Goal: Task Accomplishment & Management: Manage account settings

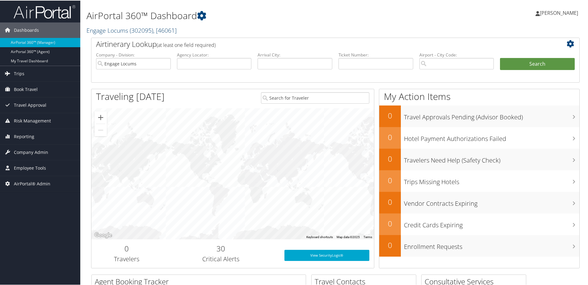
click at [127, 30] on link "Engage Locums ( 302095 ) , [ 46061 ]" at bounding box center [131, 30] width 90 height 8
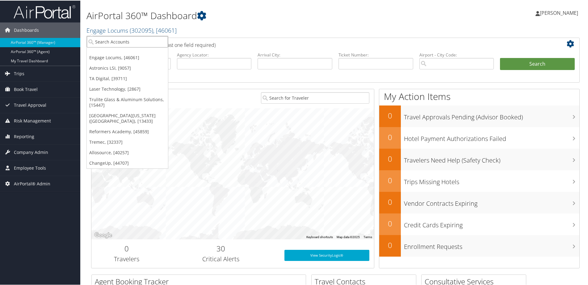
click at [120, 39] on input "search" at bounding box center [127, 41] width 81 height 11
type input "top tech"
click at [132, 52] on div "Top Tech Aviation Corp (2595), [9019]" at bounding box center [136, 53] width 106 height 6
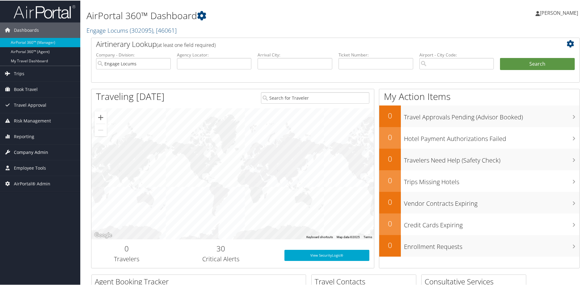
click at [26, 153] on span "Company Admin" at bounding box center [31, 151] width 34 height 15
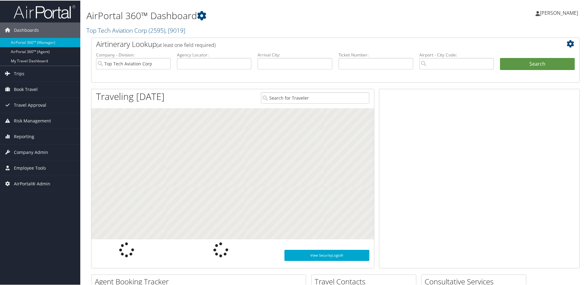
click at [29, 149] on span "Company Admin" at bounding box center [31, 151] width 34 height 15
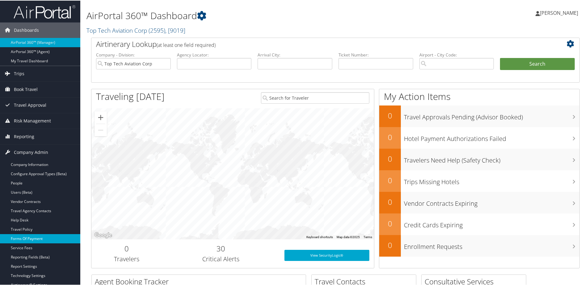
click at [19, 239] on link "Forms Of Payment" at bounding box center [40, 238] width 80 height 9
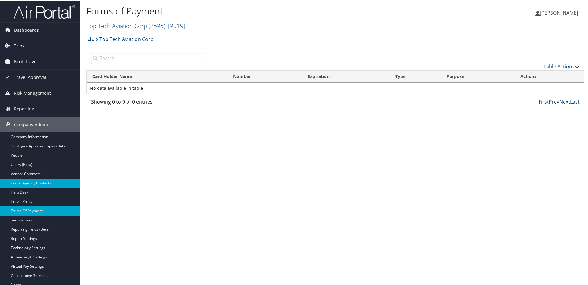
click at [41, 182] on link "Travel Agency Contacts" at bounding box center [40, 182] width 80 height 9
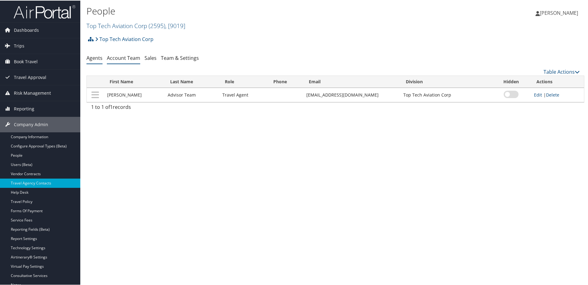
click at [122, 58] on link "Account Team" at bounding box center [123, 57] width 33 height 7
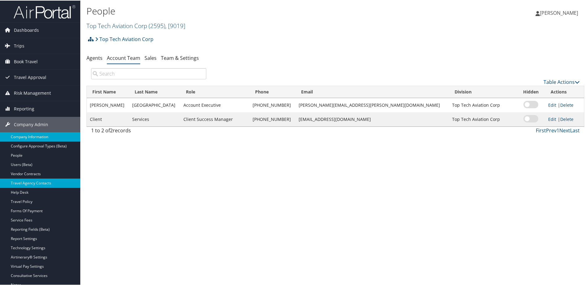
click at [34, 136] on link "Company Information" at bounding box center [40, 136] width 80 height 9
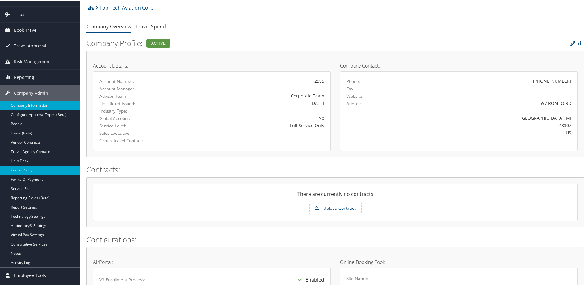
scroll to position [62, 0]
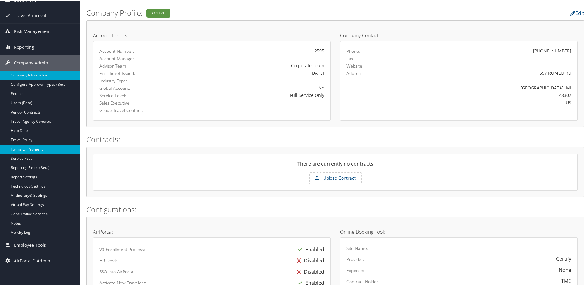
click at [29, 153] on link "Forms Of Payment" at bounding box center [40, 148] width 80 height 9
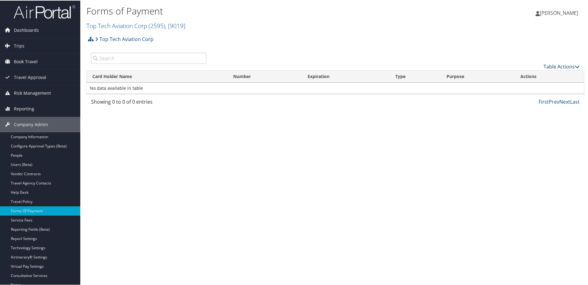
click at [550, 68] on link "Table Actions" at bounding box center [561, 66] width 36 height 7
click at [523, 75] on link "New Record" at bounding box center [540, 75] width 81 height 10
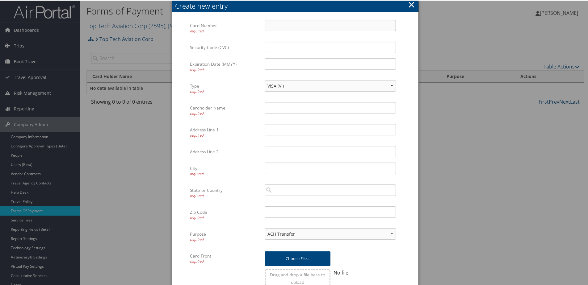
click at [323, 28] on input "Card Number required" at bounding box center [330, 24] width 131 height 11
type input "4246315455540953"
click at [287, 46] on input "Security Code (CVC)" at bounding box center [330, 46] width 131 height 11
type input "190"
click at [285, 65] on input "Expiration Date (MMYY) required" at bounding box center [330, 63] width 131 height 11
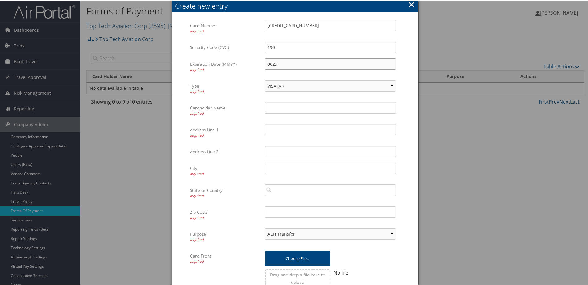
type input "0629"
click at [282, 107] on input "Cardholder Name required" at bounding box center [330, 107] width 131 height 11
type input "Lisa Kamp"
paste input "597 ROMEO RD"
type input "597 ROMEO RD"
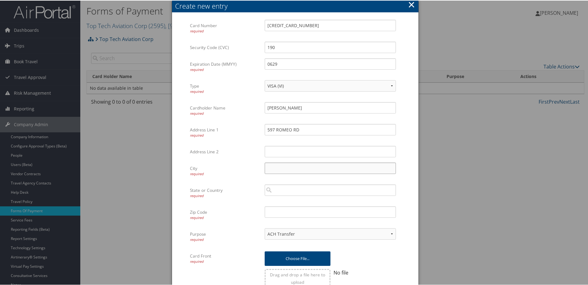
click at [278, 166] on input "City required" at bounding box center [330, 167] width 131 height 11
paste input "Rochester"
type input "Rochester"
click at [276, 191] on input "search" at bounding box center [330, 189] width 131 height 11
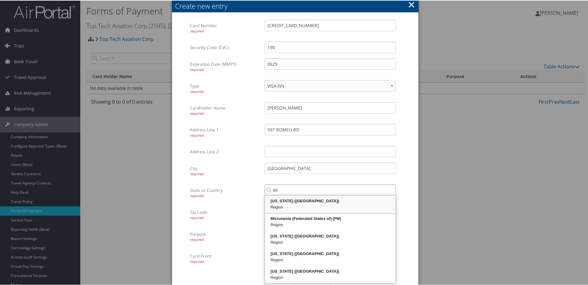
click at [270, 201] on div "Michigan (MI)" at bounding box center [330, 201] width 129 height 6
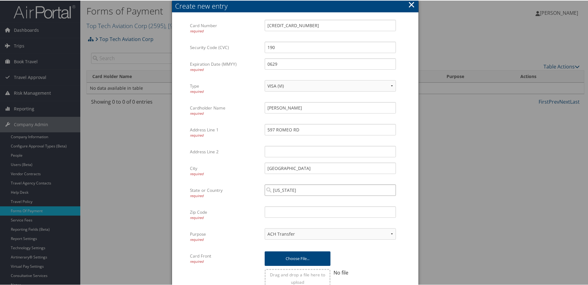
type input "Michigan"
paste input "48307"
type input "48307"
click at [294, 235] on select "ACH Transfer Cash / Check (AR) Corporate Credit Card Ghost Credit Card Hotel Gu…" at bounding box center [330, 233] width 131 height 11
select select "2"
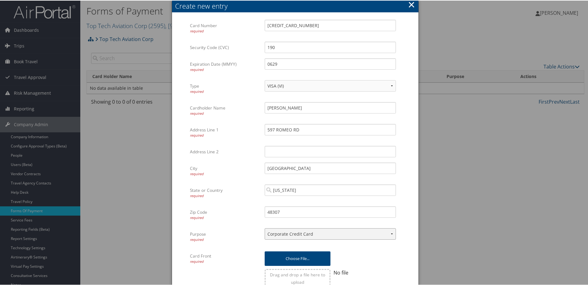
click at [265, 228] on select "ACH Transfer Cash / Check (AR) Corporate Credit Card Ghost Credit Card Hotel Gu…" at bounding box center [330, 233] width 131 height 11
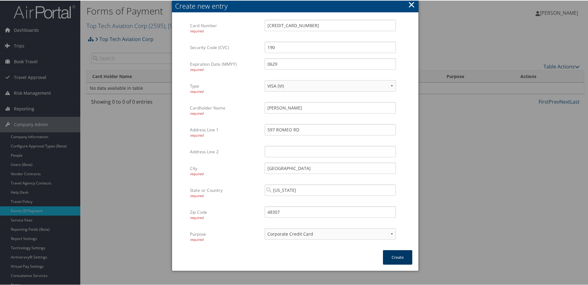
click at [403, 256] on button "Create" at bounding box center [397, 257] width 29 height 15
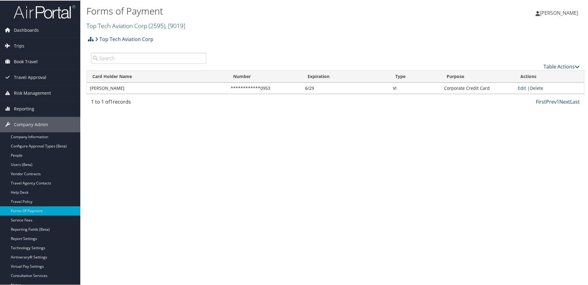
click at [108, 24] on link "Top Tech Aviation Corp ( 2595 ) , [ 9019 ]" at bounding box center [135, 25] width 99 height 8
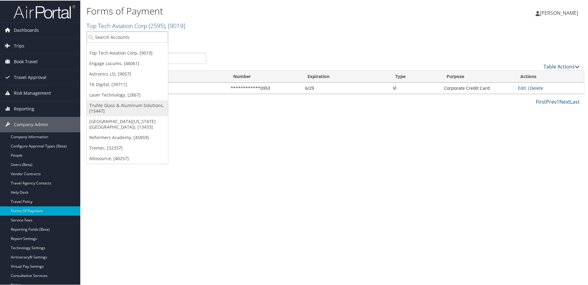
click at [107, 102] on link "Trulite Glass & Aluminum Solutions, [15447]" at bounding box center [127, 108] width 81 height 16
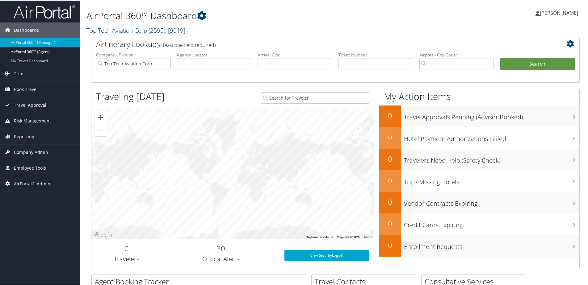
click at [25, 151] on span "Company Admin" at bounding box center [31, 151] width 34 height 15
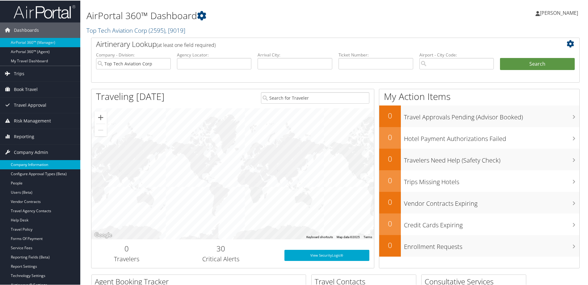
click at [27, 160] on link "Company Information" at bounding box center [40, 164] width 80 height 9
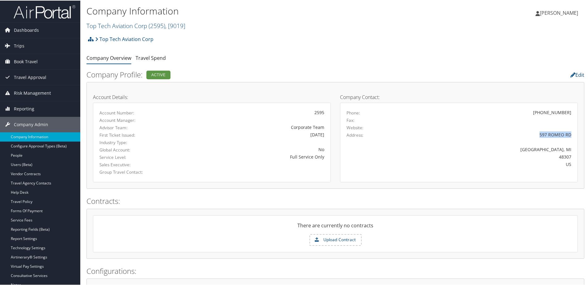
drag, startPoint x: 536, startPoint y: 136, endPoint x: 570, endPoint y: 136, distance: 34.6
click at [570, 136] on div "597 ROMEO RD" at bounding box center [488, 134] width 176 height 6
copy div "597 ROMEO RD"
drag, startPoint x: 536, startPoint y: 151, endPoint x: 562, endPoint y: 152, distance: 25.3
click at [562, 152] on div "Rochester, MI" at bounding box center [488, 149] width 166 height 6
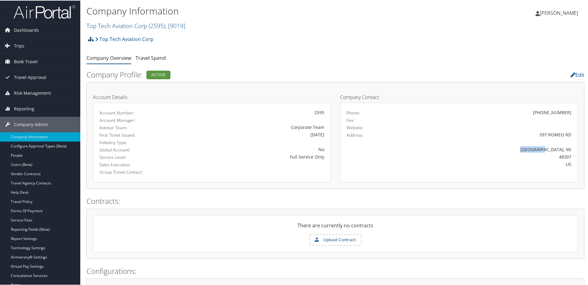
copy div "Rochester"
drag, startPoint x: 554, startPoint y: 156, endPoint x: 573, endPoint y: 155, distance: 19.2
click at [573, 155] on div "48307" at bounding box center [488, 156] width 176 height 6
copy div "48307"
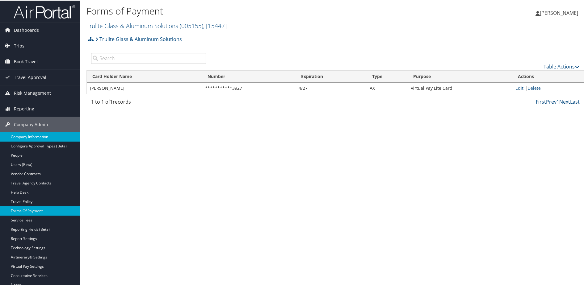
click at [28, 138] on link "Company Information" at bounding box center [40, 136] width 80 height 9
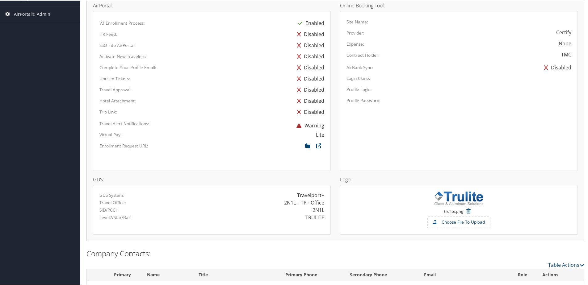
scroll to position [330, 0]
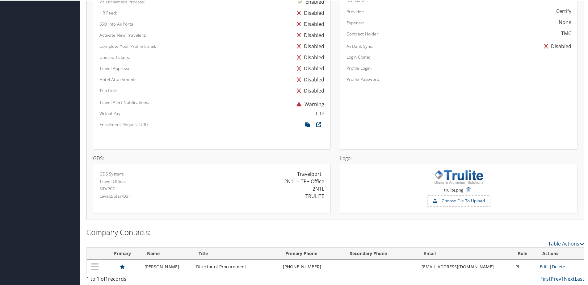
drag, startPoint x: 144, startPoint y: 265, endPoint x: 177, endPoint y: 272, distance: 33.1
click at [177, 272] on td "Kaylea Pugsley" at bounding box center [166, 266] width 51 height 14
copy td "Kaylea Pugsley"
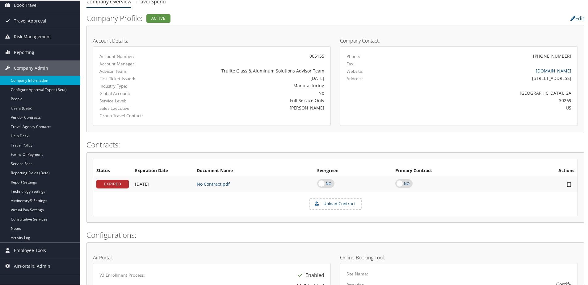
scroll to position [0, 0]
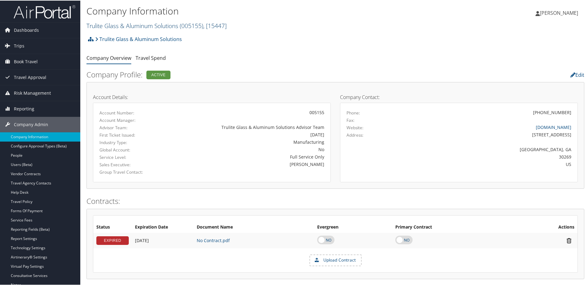
click at [129, 27] on link "Trulite Glass & Aluminum Solutions ( 005155 ) , [ 15447 ]" at bounding box center [156, 25] width 140 height 8
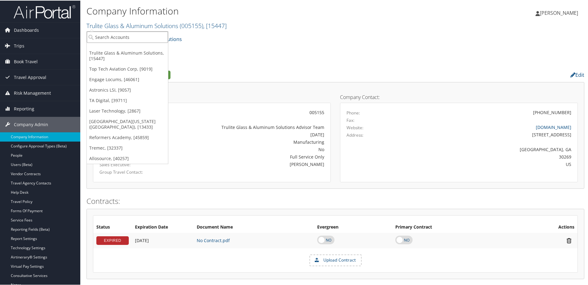
click at [127, 39] on input "search" at bounding box center [127, 36] width 81 height 11
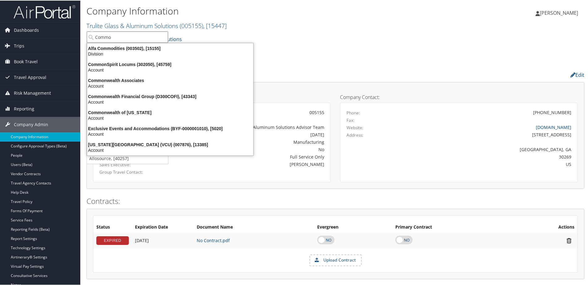
type input "Common"
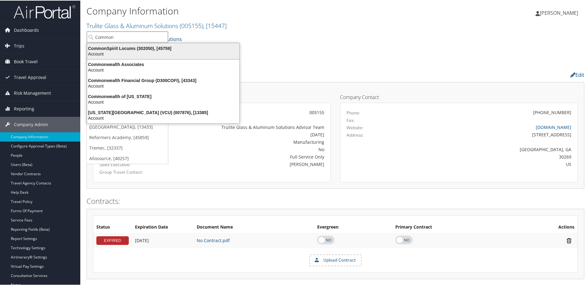
click at [105, 50] on div "CommonSpirit Locums (302050), [45759]" at bounding box center [163, 48] width 160 height 6
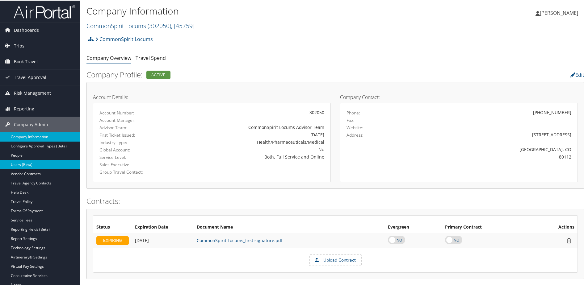
click at [16, 165] on link "Users (Beta)" at bounding box center [40, 164] width 80 height 9
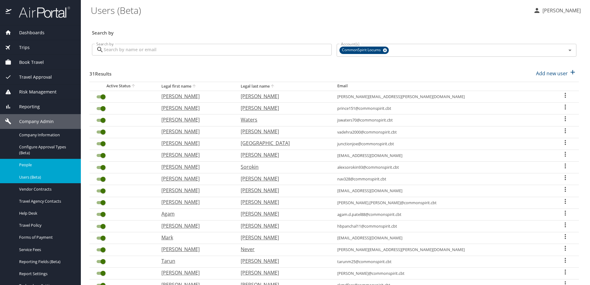
click at [22, 164] on span "People" at bounding box center [46, 165] width 54 height 6
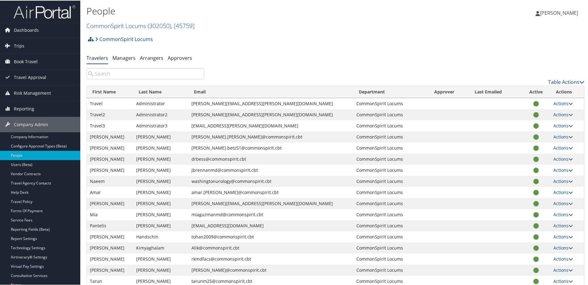
paste input "rbess@comcast.net"
type input "rbess@comcast.net"
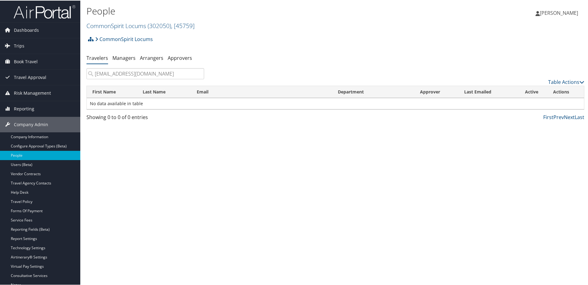
drag, startPoint x: 141, startPoint y: 74, endPoint x: 92, endPoint y: 73, distance: 49.7
click at [92, 73] on input "rbess@comcast.net" at bounding box center [145, 73] width 118 height 11
click at [141, 73] on input "rbess@comcast.net" at bounding box center [145, 73] width 118 height 11
click at [138, 73] on input "rbess@comcast.net" at bounding box center [145, 73] width 118 height 11
drag, startPoint x: 138, startPoint y: 73, endPoint x: 94, endPoint y: 76, distance: 44.6
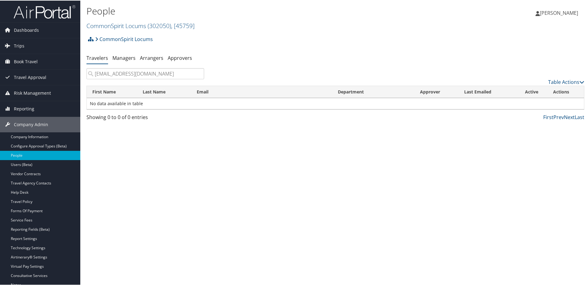
click at [94, 76] on input "rbess@comcast.net" at bounding box center [145, 73] width 118 height 11
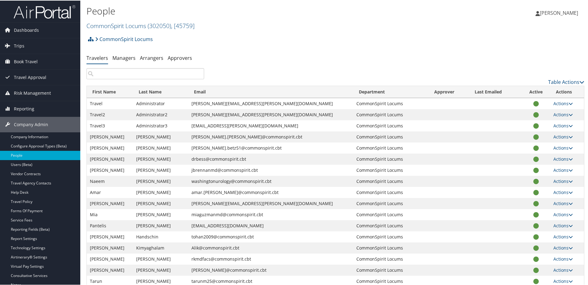
click at [119, 73] on input "search" at bounding box center [145, 73] width 118 height 11
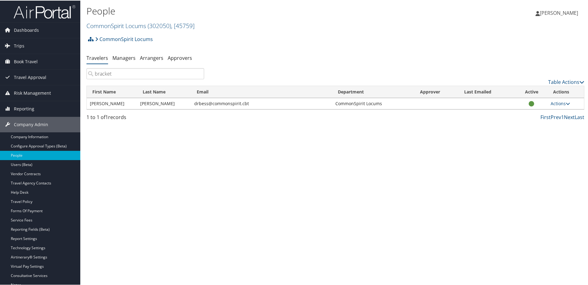
type input "bracket"
click at [548, 104] on td "Actions User Settings View Profile User Technology Settings Add Note Edit Notes…" at bounding box center [565, 103] width 36 height 11
click at [558, 103] on link "Actions" at bounding box center [559, 103] width 19 height 6
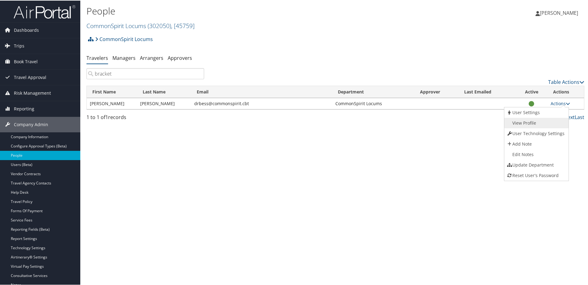
click at [534, 121] on link "View Profile" at bounding box center [535, 122] width 63 height 10
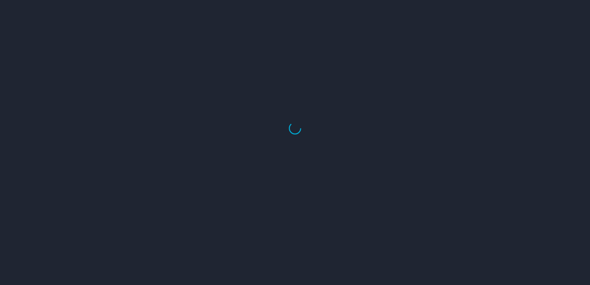
select select "US"
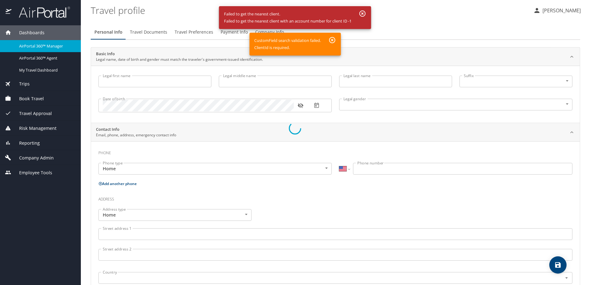
click at [331, 40] on div at bounding box center [295, 129] width 590 height 314
click at [361, 12] on div at bounding box center [295, 129] width 590 height 314
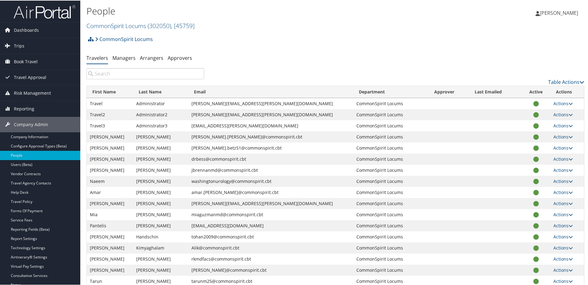
click at [116, 75] on input "search" at bounding box center [145, 73] width 118 height 11
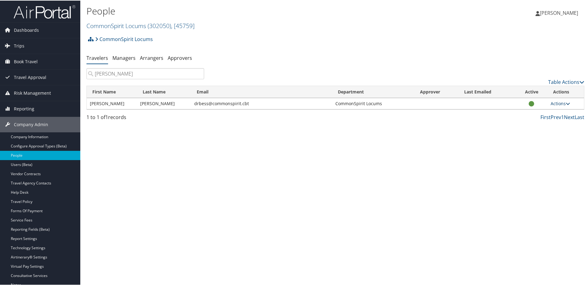
type input "brackett"
click at [550, 103] on link "Actions" at bounding box center [559, 103] width 19 height 6
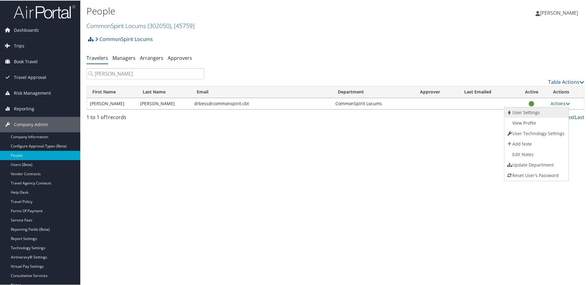
click at [532, 115] on link "User Settings" at bounding box center [535, 112] width 63 height 10
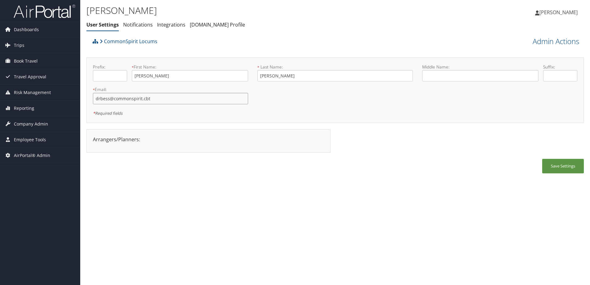
drag, startPoint x: 158, startPoint y: 97, endPoint x: 88, endPoint y: 96, distance: 70.1
click at [88, 96] on div "Prefix: * First Name: [PERSON_NAME] This field is required * Last Name: [PERSON…" at bounding box center [335, 90] width 498 height 66
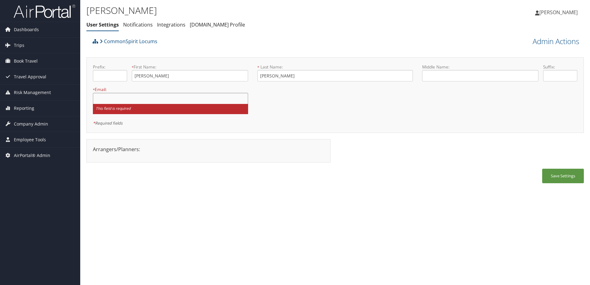
paste input "[EMAIL_ADDRESS][DOMAIN_NAME]"
type input "[EMAIL_ADDRESS][DOMAIN_NAME]"
click at [559, 177] on button "Save Settings" at bounding box center [563, 176] width 42 height 15
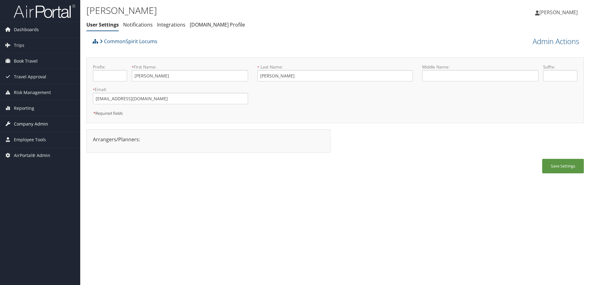
click at [35, 121] on span "Company Admin" at bounding box center [31, 123] width 34 height 15
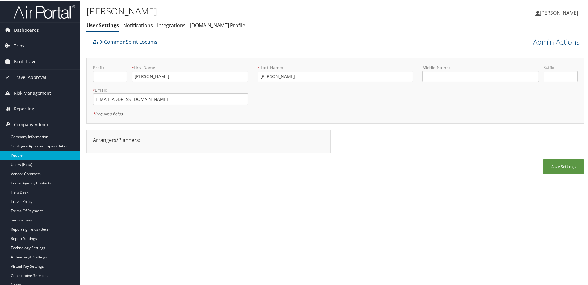
click at [15, 156] on link "People" at bounding box center [40, 154] width 80 height 9
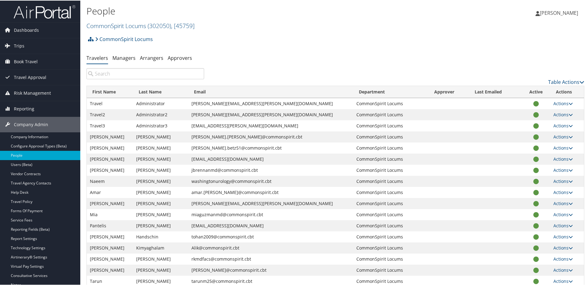
click at [118, 72] on input "search" at bounding box center [145, 73] width 118 height 11
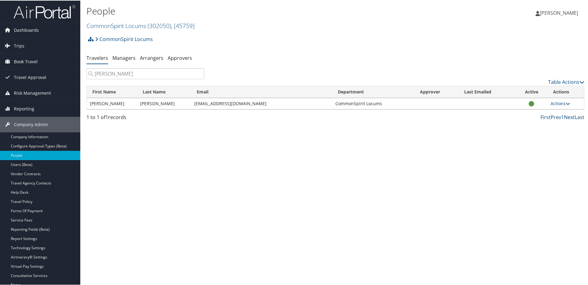
type input "brackett"
click at [562, 104] on link "Actions" at bounding box center [559, 103] width 19 height 6
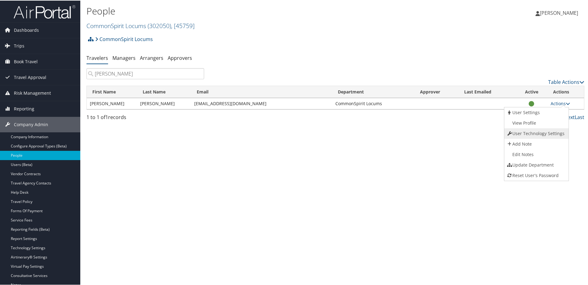
click at [539, 131] on link "User Technology Settings" at bounding box center [535, 133] width 63 height 10
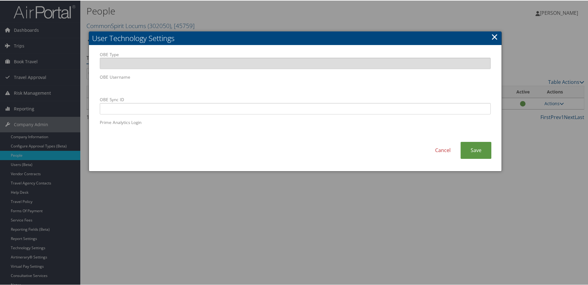
click at [84, 83] on body "Menu Dashboards ► AirPortal 360™ (Manager) AirPortal 360™ (Agent) My Travel Das…" at bounding box center [295, 142] width 590 height 285
paste input "rbess@comcast.net"
type input "rbess@comcast.net"
click at [467, 147] on link "Save" at bounding box center [475, 149] width 31 height 17
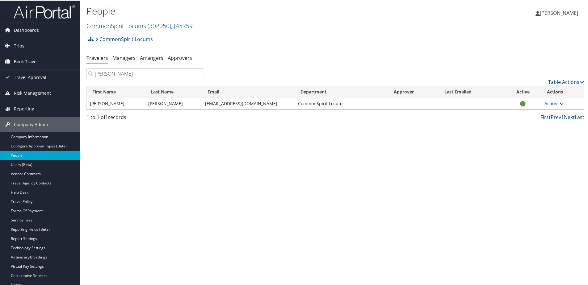
click at [552, 103] on link "Actions" at bounding box center [553, 103] width 19 height 6
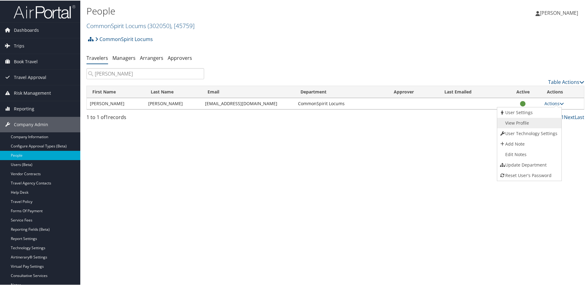
click at [525, 120] on link "View Profile" at bounding box center [528, 122] width 63 height 10
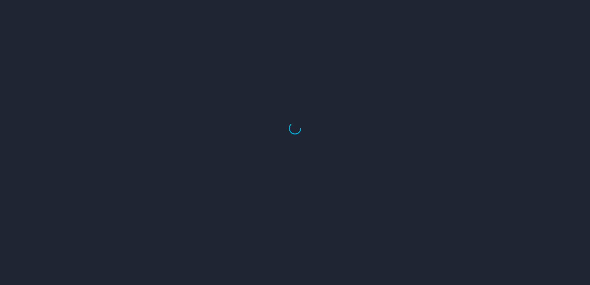
select select "US"
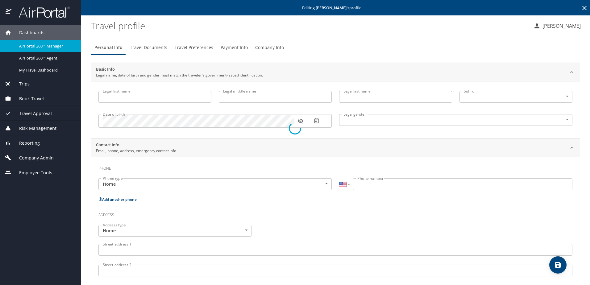
type input "[PERSON_NAME]"
type input "[DEMOGRAPHIC_DATA]"
select select "US"
select select "PS"
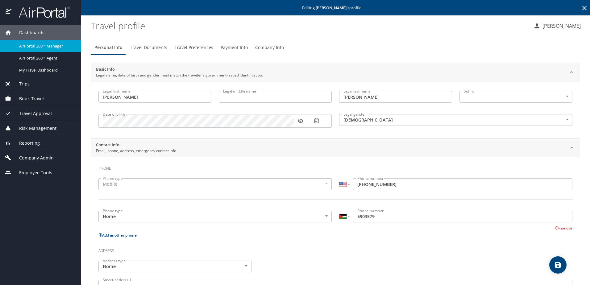
click at [39, 157] on span "Company Admin" at bounding box center [32, 158] width 42 height 7
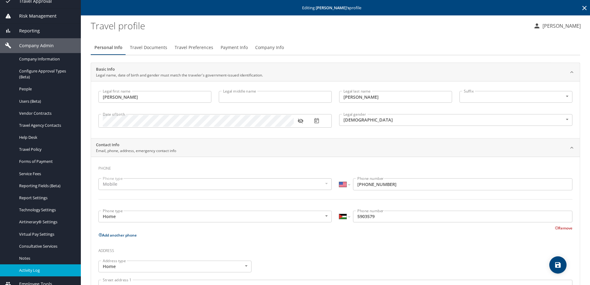
scroll to position [82, 0]
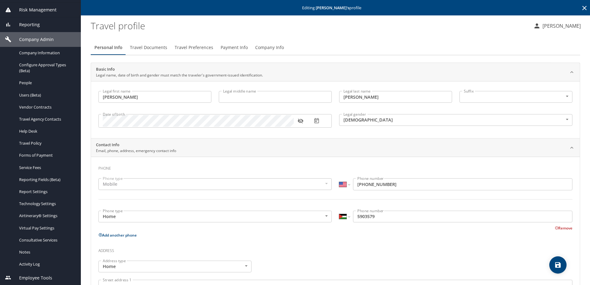
click at [36, 276] on span "Employee Tools" at bounding box center [31, 278] width 41 height 7
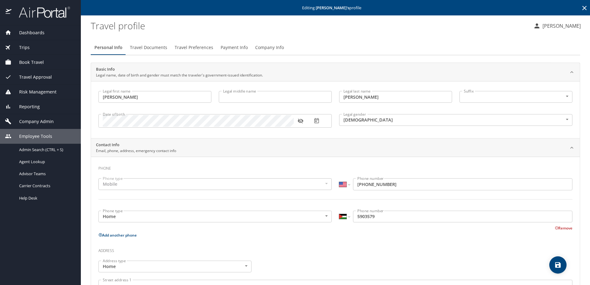
scroll to position [0, 0]
click at [40, 149] on span "Admin Search (CTRL + S)" at bounding box center [41, 150] width 44 height 6
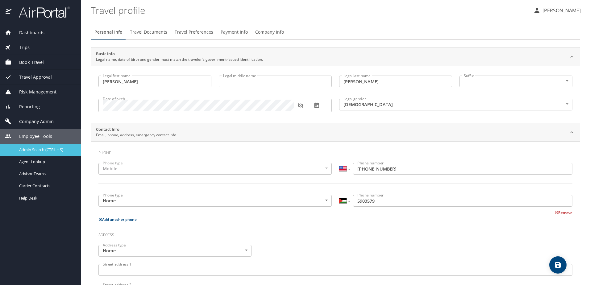
click at [32, 149] on span "Admin Search (CTRL + S)" at bounding box center [41, 150] width 44 height 6
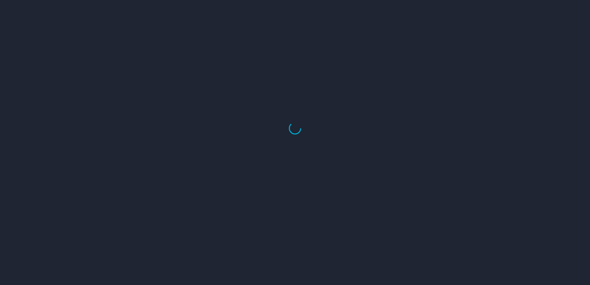
select select "US"
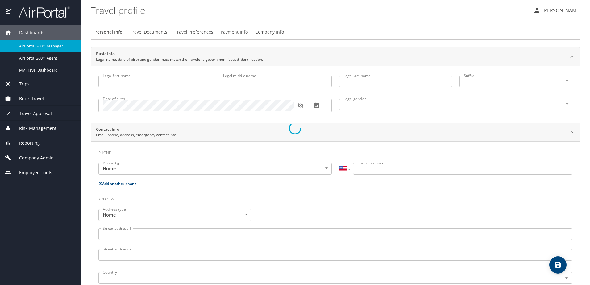
type input "[PERSON_NAME]"
type input "[DEMOGRAPHIC_DATA]"
select select "US"
select select "PS"
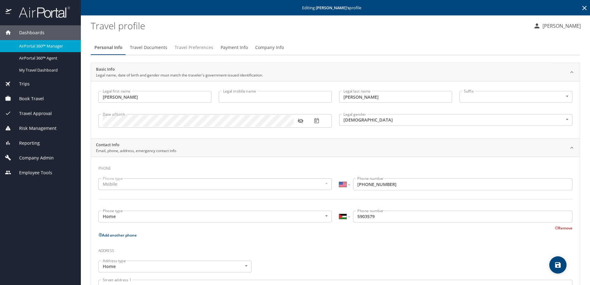
click at [198, 46] on span "Travel Preferences" at bounding box center [194, 48] width 39 height 8
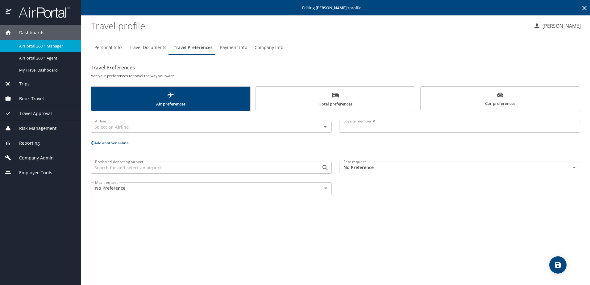
click at [362, 97] on span "Hotel preferences" at bounding box center [336, 99] width 152 height 16
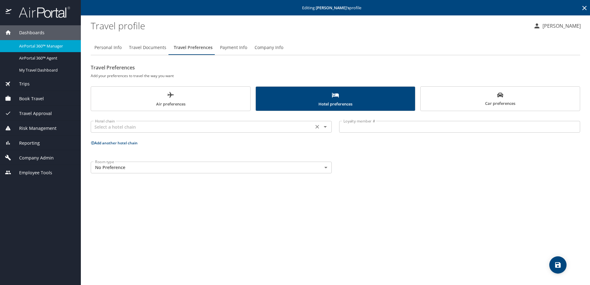
click at [149, 129] on input "text" at bounding box center [202, 127] width 219 height 8
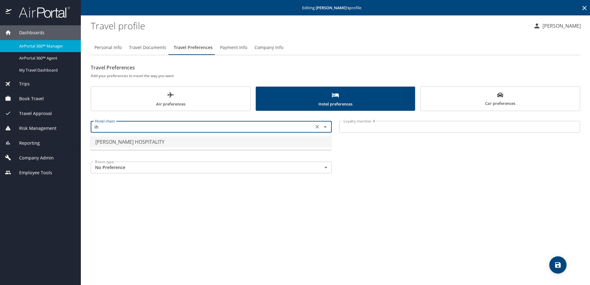
type input "i"
type input "I"
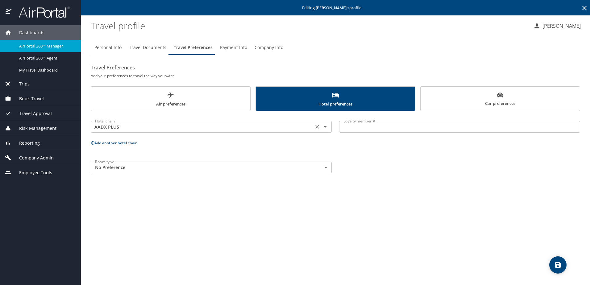
click at [190, 129] on input "AADX PLUS" at bounding box center [202, 127] width 219 height 8
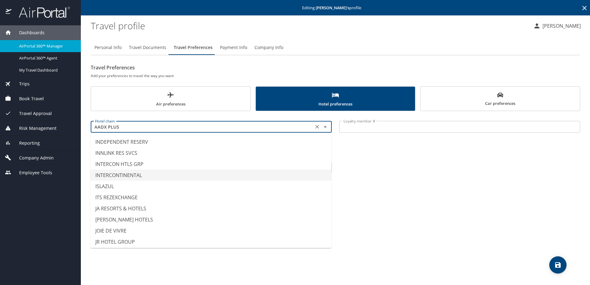
scroll to position [1698, 0]
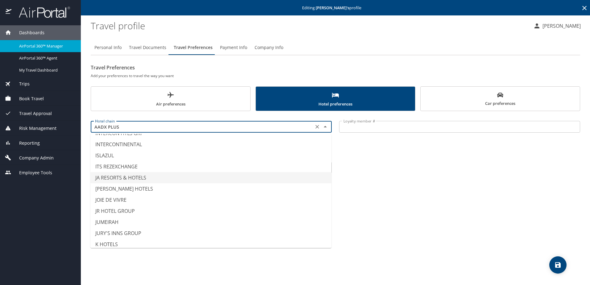
type input "I"
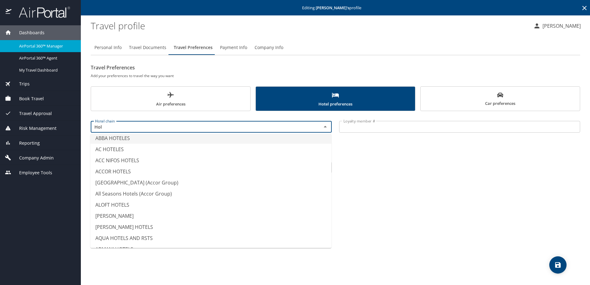
scroll to position [0, 0]
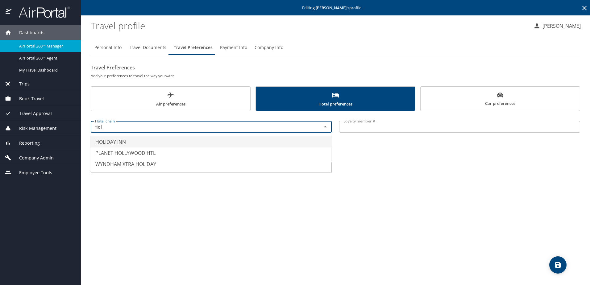
click at [136, 141] on li "HOLIDAY INN" at bounding box center [210, 141] width 241 height 11
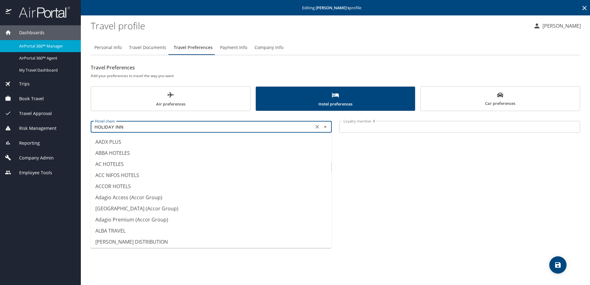
click at [172, 127] on input "HOLIDAY INN" at bounding box center [202, 127] width 219 height 8
type input "H"
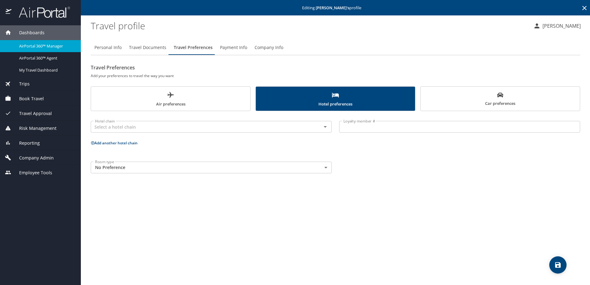
type input "AADX PLUS"
click at [31, 162] on div "Company Admin" at bounding box center [40, 157] width 81 height 15
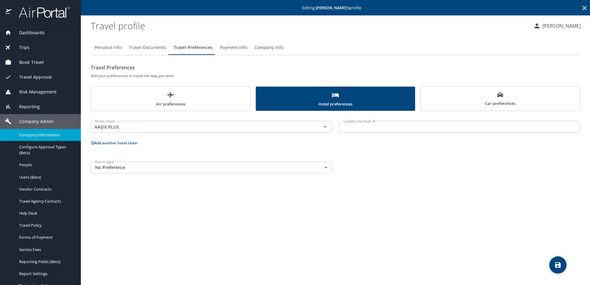
click at [29, 135] on span "Company Information" at bounding box center [46, 135] width 54 height 6
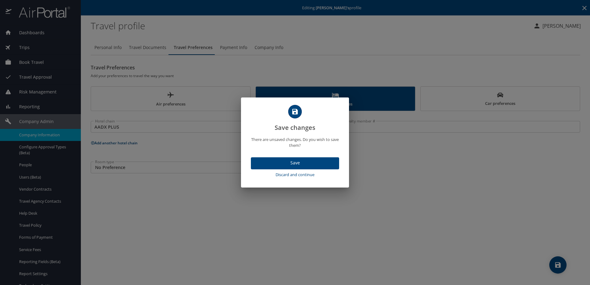
click at [310, 162] on span "Save" at bounding box center [295, 163] width 78 height 8
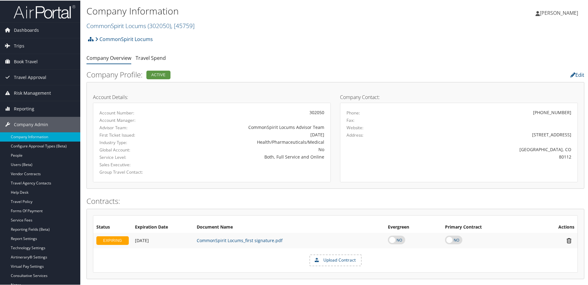
click at [135, 23] on link "CommonSpirit Locums ( 302050 ) , [ 45759 ]" at bounding box center [140, 25] width 108 height 8
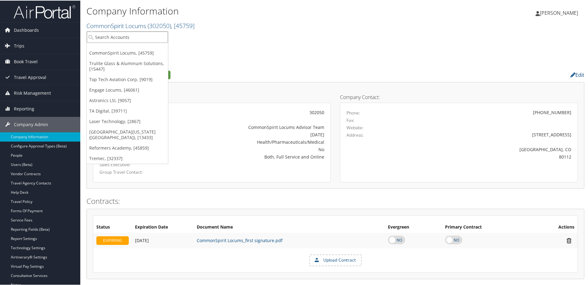
click at [137, 37] on input "search" at bounding box center [127, 36] width 81 height 11
type input "S2"
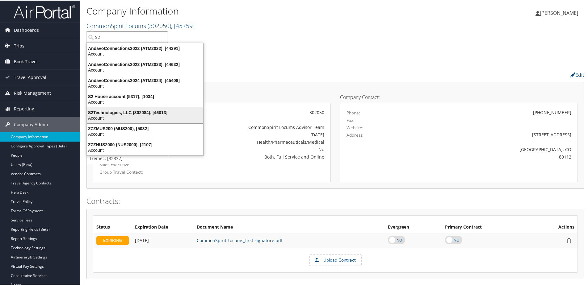
click at [116, 111] on div "S2Technologies, LLC (302084), [46013]" at bounding box center [144, 112] width 123 height 6
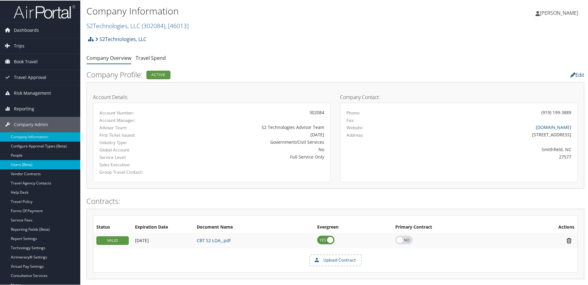
click at [29, 165] on link "Users (Beta)" at bounding box center [40, 164] width 80 height 9
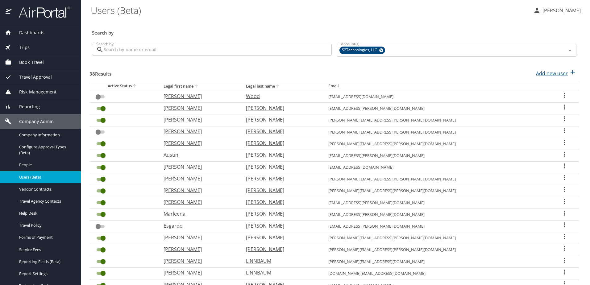
click at [553, 75] on p "Add new user" at bounding box center [552, 73] width 32 height 7
select select "US"
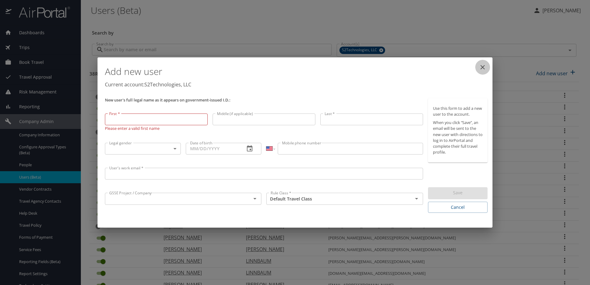
click at [481, 66] on icon "close" at bounding box center [483, 67] width 4 height 4
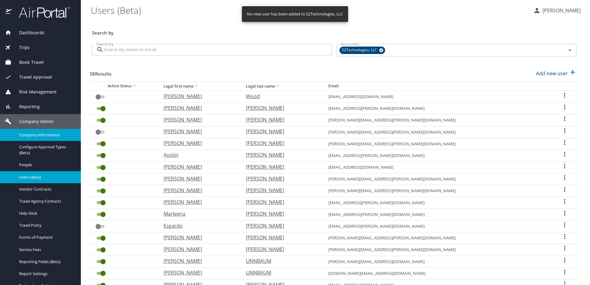
click at [31, 133] on span "Company Information" at bounding box center [46, 135] width 54 height 6
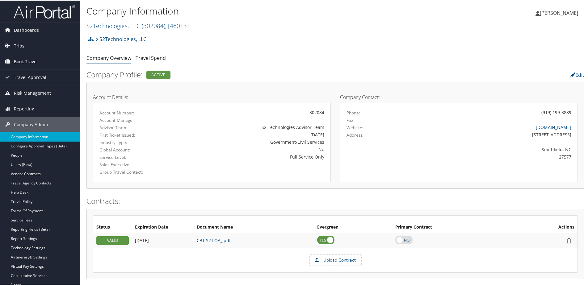
click at [116, 27] on link "S2Technologies, LLC ( 302084 ) , [ 46013 ]" at bounding box center [137, 25] width 102 height 8
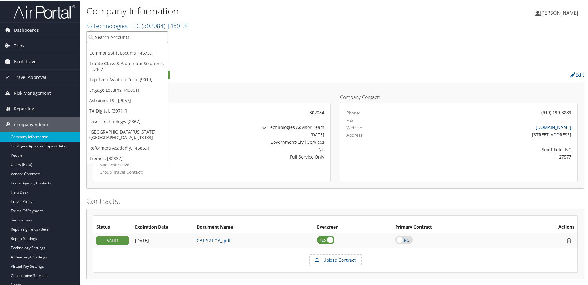
click at [115, 36] on input "search" at bounding box center [127, 36] width 81 height 11
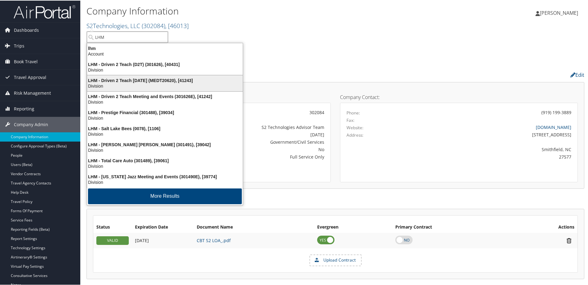
scroll to position [1, 0]
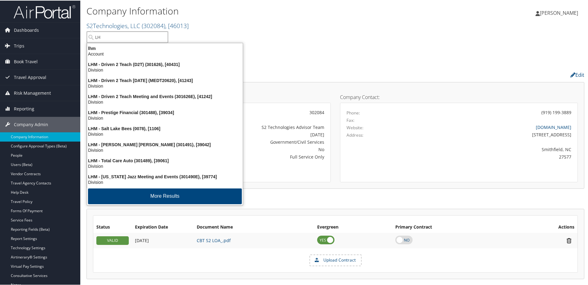
type input "L"
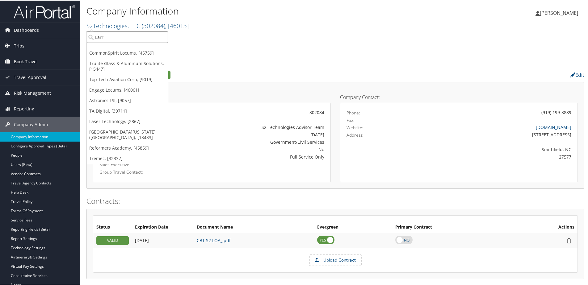
type input "Larry"
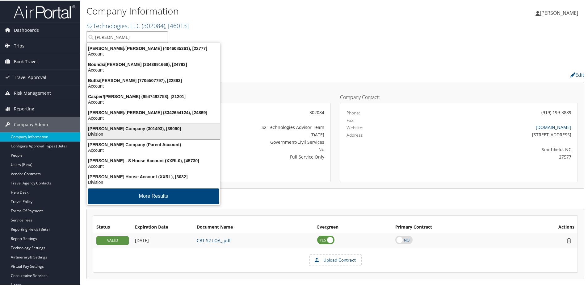
click at [111, 129] on div "Larry H. Miller Company (301493), [39060]" at bounding box center [153, 128] width 140 height 6
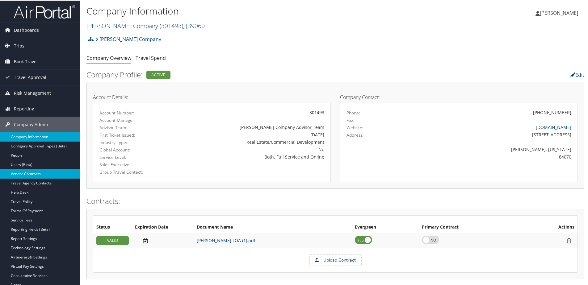
click at [24, 175] on link "Vendor Contracts" at bounding box center [40, 173] width 80 height 9
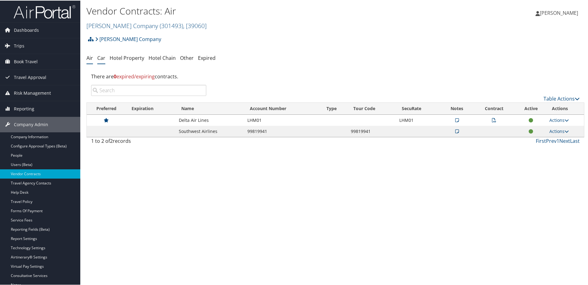
click at [104, 57] on link "Car" at bounding box center [101, 57] width 8 height 7
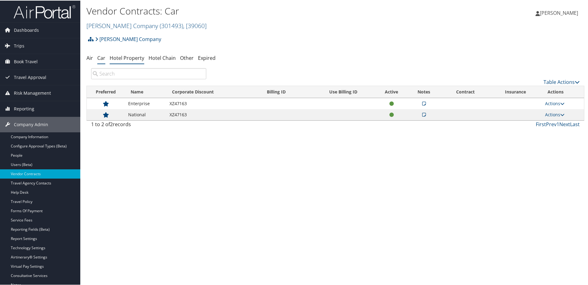
click at [124, 56] on link "Hotel Property" at bounding box center [127, 57] width 35 height 7
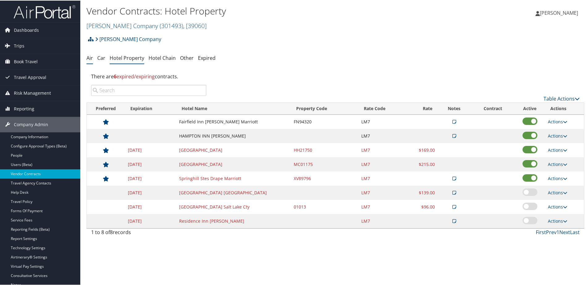
click at [87, 60] on link "Air" at bounding box center [89, 57] width 6 height 7
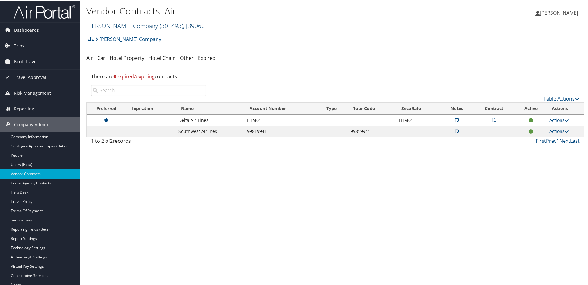
click at [112, 24] on link "Larry H. Miller Company ( 301493 ) , [ 39060 ]" at bounding box center [146, 25] width 120 height 8
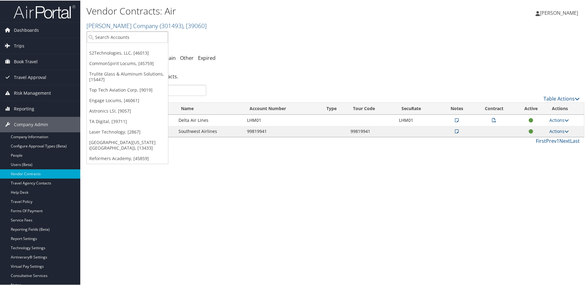
click at [205, 16] on h1 "Vendor Contracts: Air" at bounding box center [252, 10] width 332 height 13
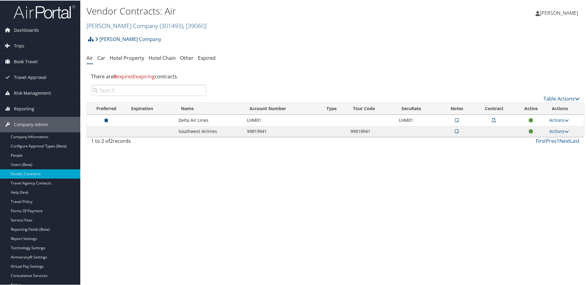
click at [91, 40] on icon at bounding box center [91, 38] width 6 height 5
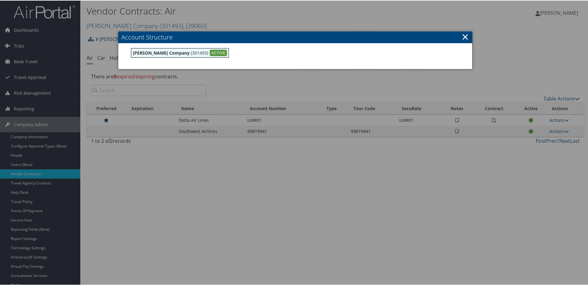
drag, startPoint x: 462, startPoint y: 35, endPoint x: 345, endPoint y: 34, distance: 116.4
click at [462, 35] on link "×" at bounding box center [465, 36] width 7 height 12
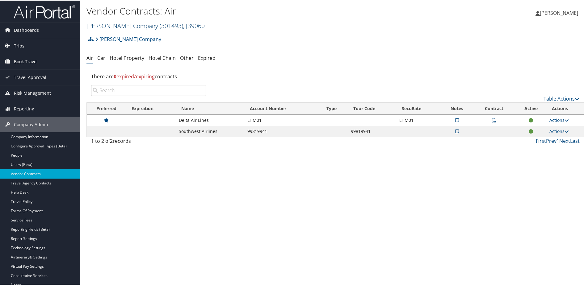
click at [110, 27] on link "Larry H. Miller Company ( 301493 ) , [ 39060 ]" at bounding box center [146, 25] width 120 height 8
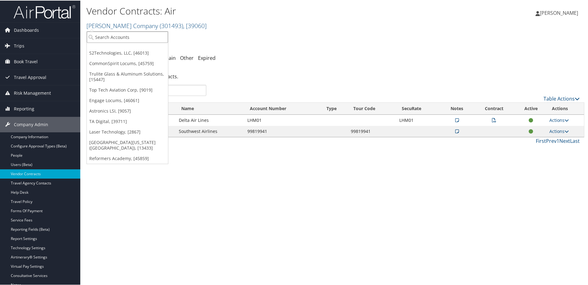
click at [107, 37] on input "search" at bounding box center [127, 36] width 81 height 11
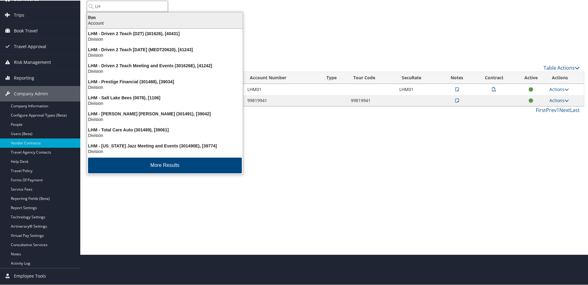
type input "L"
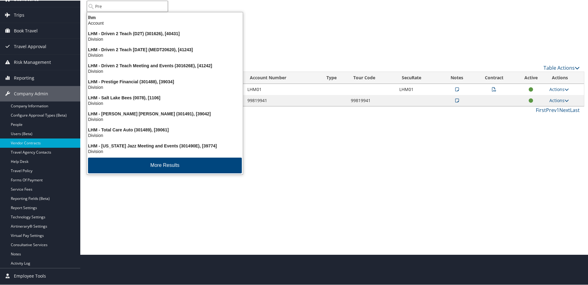
type input "Pres"
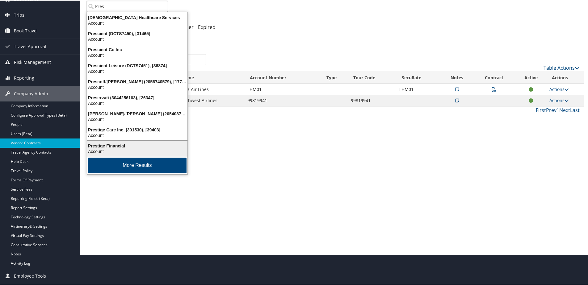
click at [108, 149] on div "Account" at bounding box center [137, 151] width 108 height 6
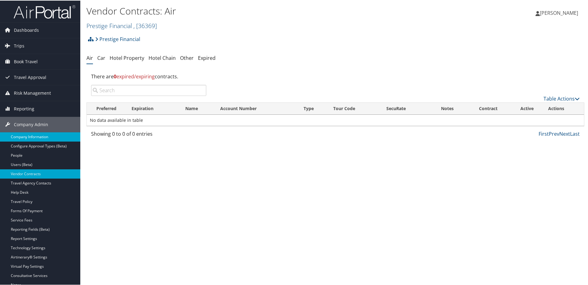
click at [19, 138] on link "Company Information" at bounding box center [40, 136] width 80 height 9
